Goal: Check status: Check status

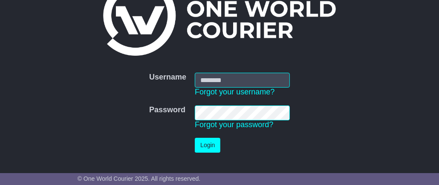
scroll to position [72, 0]
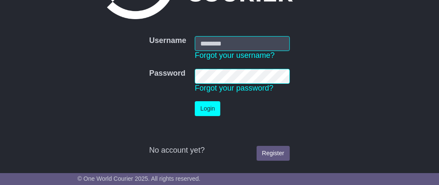
type input "**********"
click at [207, 108] on button "Login" at bounding box center [208, 108] width 26 height 15
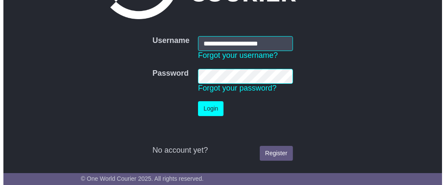
scroll to position [0, 0]
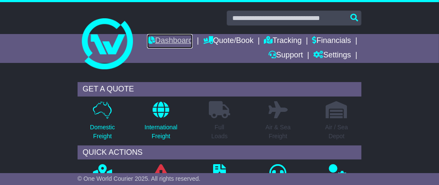
click at [193, 41] on link "Dashboard" at bounding box center [170, 41] width 46 height 14
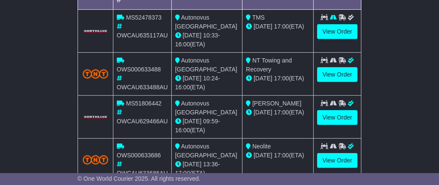
scroll to position [276, 0]
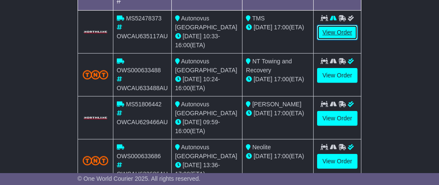
click at [339, 30] on link "View Order" at bounding box center [337, 32] width 41 height 15
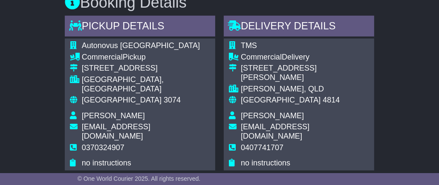
scroll to position [506, 0]
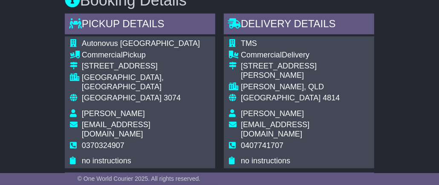
click at [262, 157] on span "no instructions" at bounding box center [265, 161] width 49 height 9
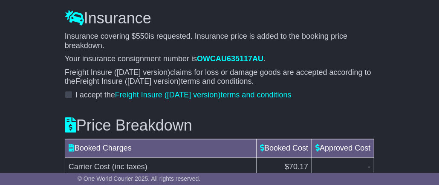
scroll to position [933, 0]
